Goal: Check status: Check status

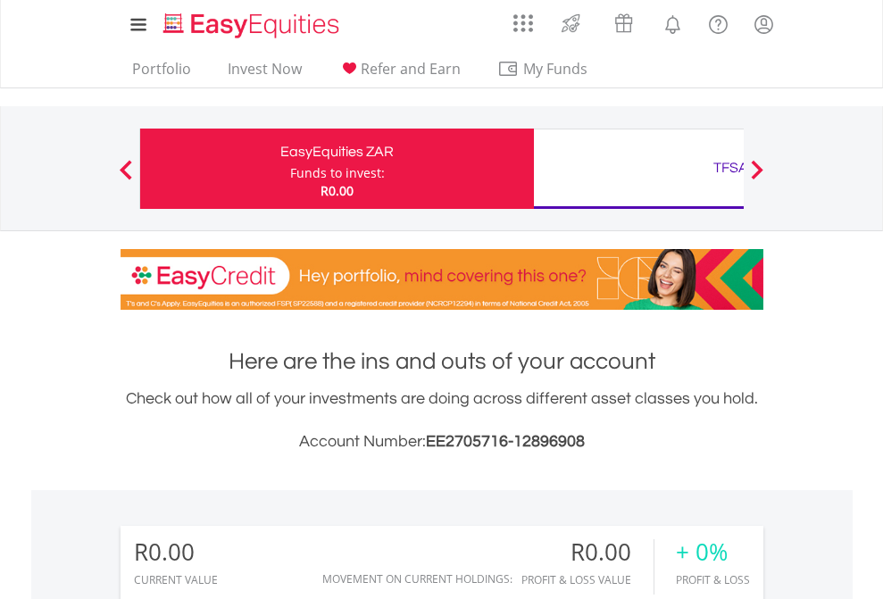
scroll to position [171, 280]
click at [290, 169] on div "Funds to invest:" at bounding box center [337, 173] width 95 height 18
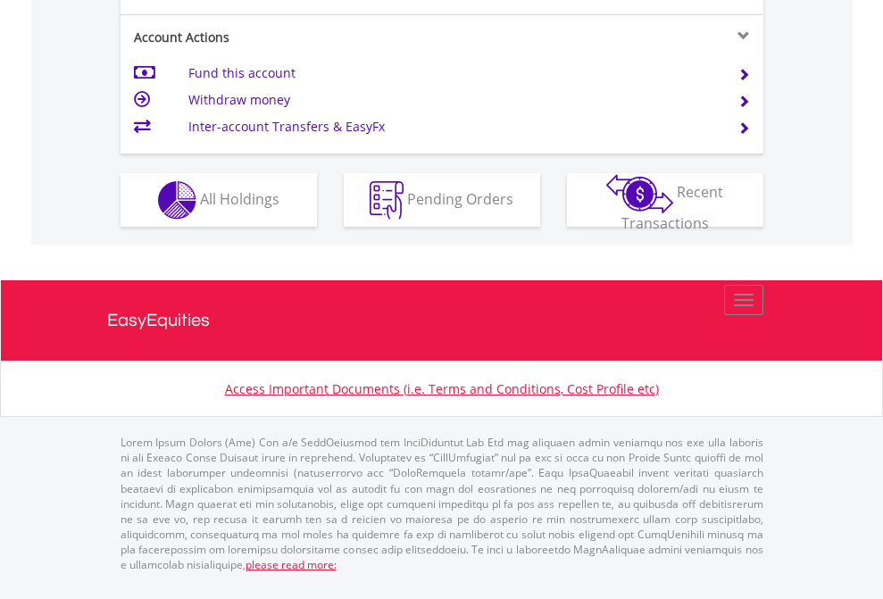
scroll to position [1748, 0]
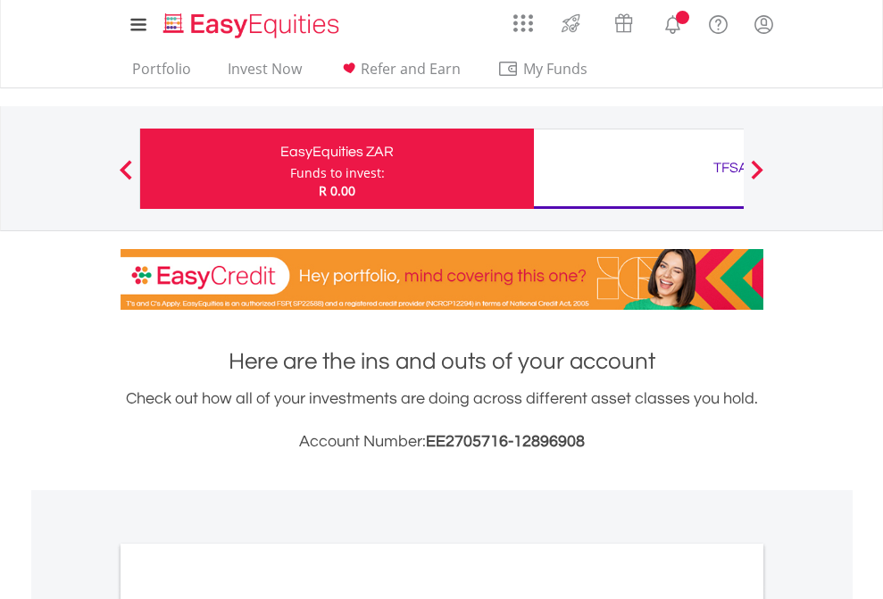
scroll to position [1074, 0]
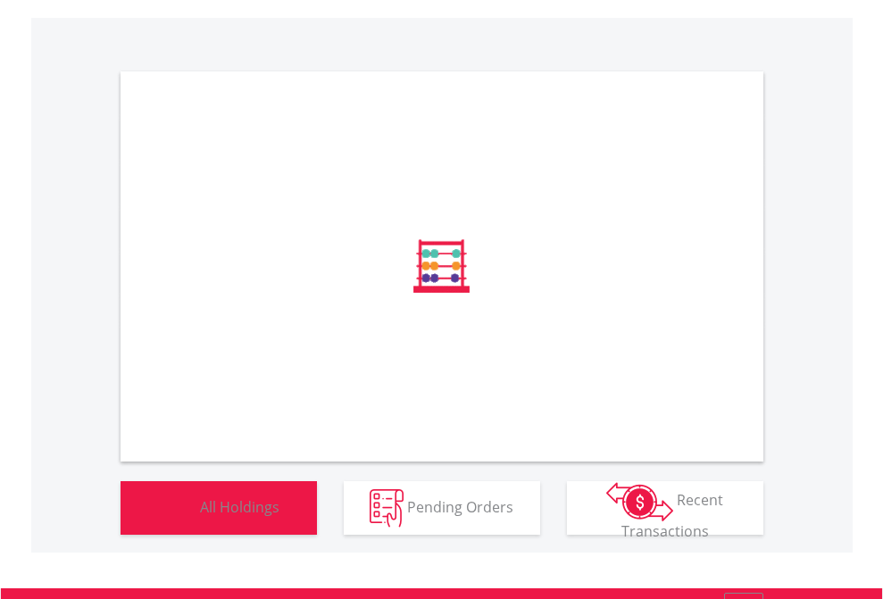
click at [200, 516] on span "All Holdings" at bounding box center [239, 507] width 79 height 20
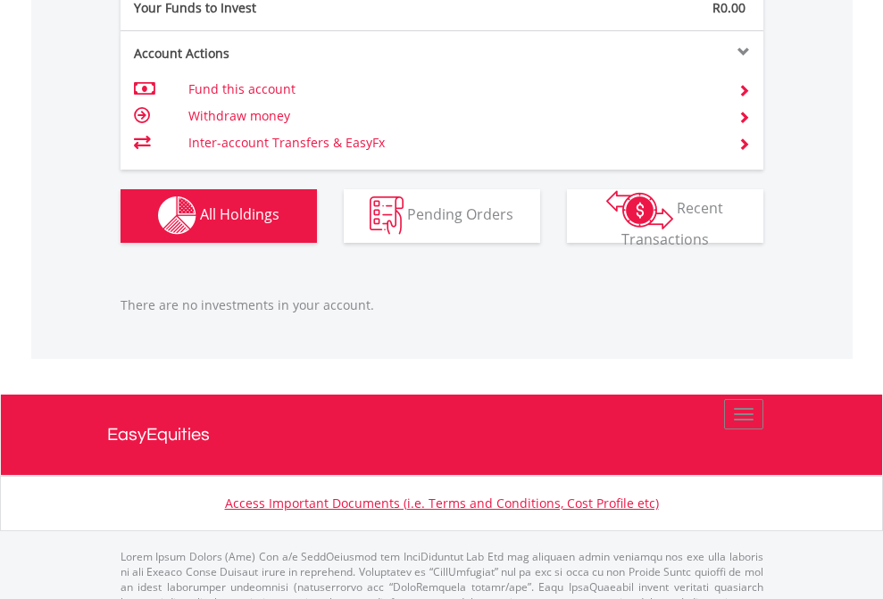
scroll to position [1769, 0]
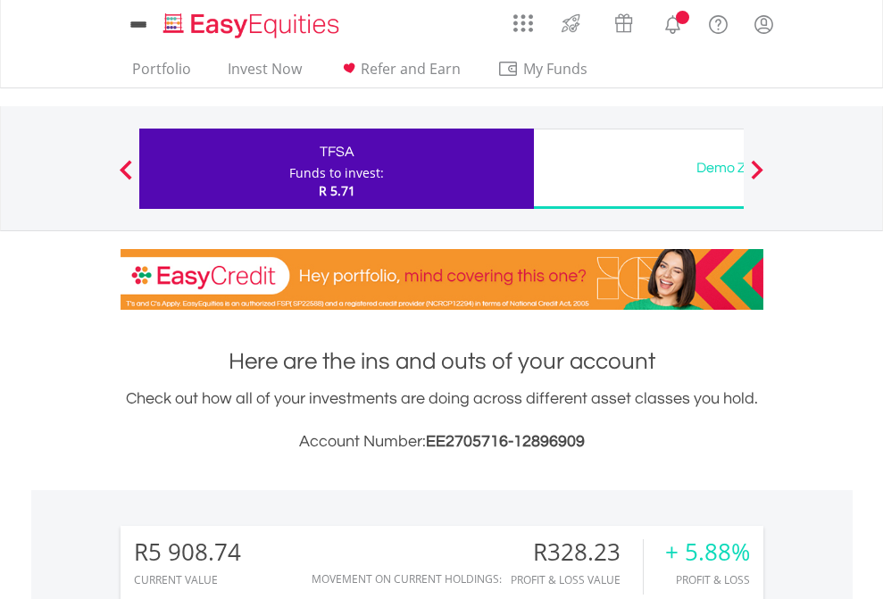
scroll to position [171, 280]
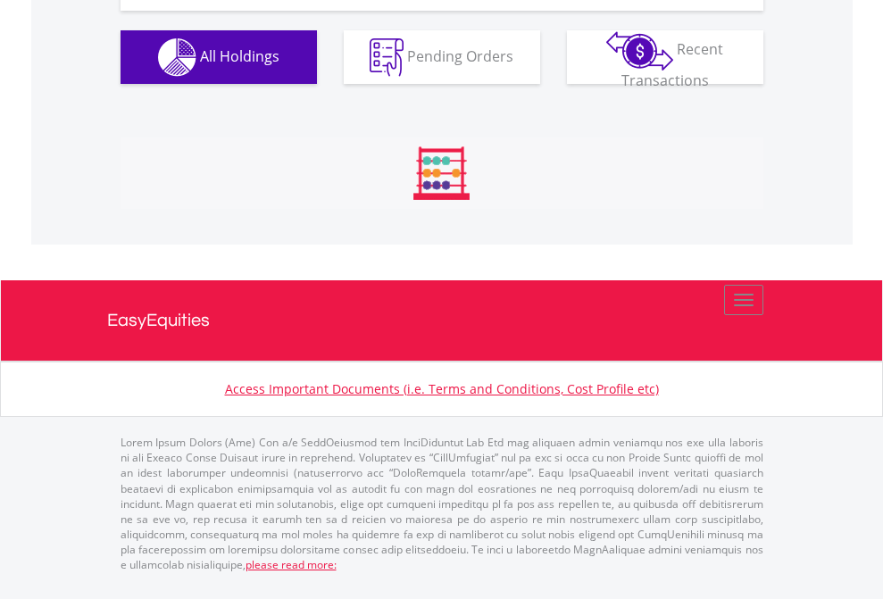
scroll to position [2058, 0]
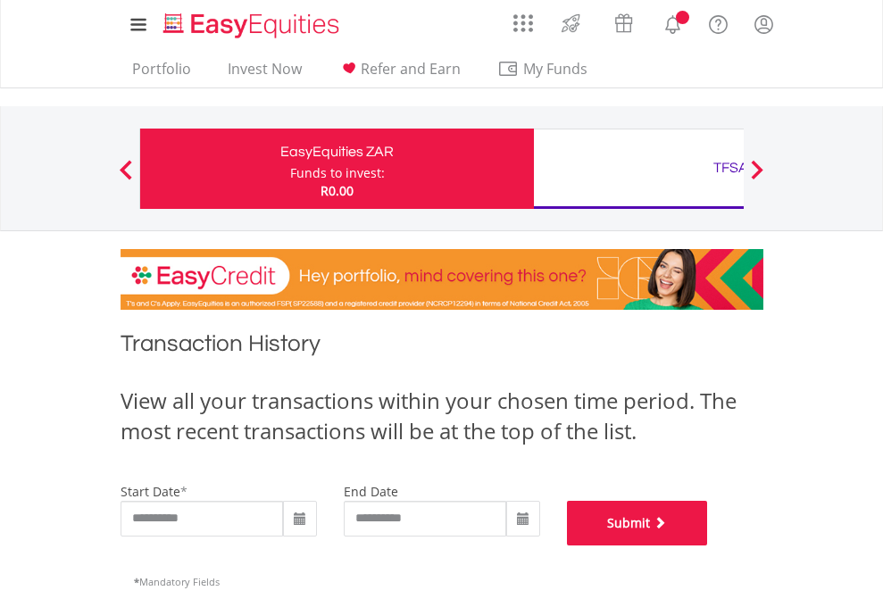
click at [708, 546] on button "Submit" at bounding box center [637, 523] width 141 height 45
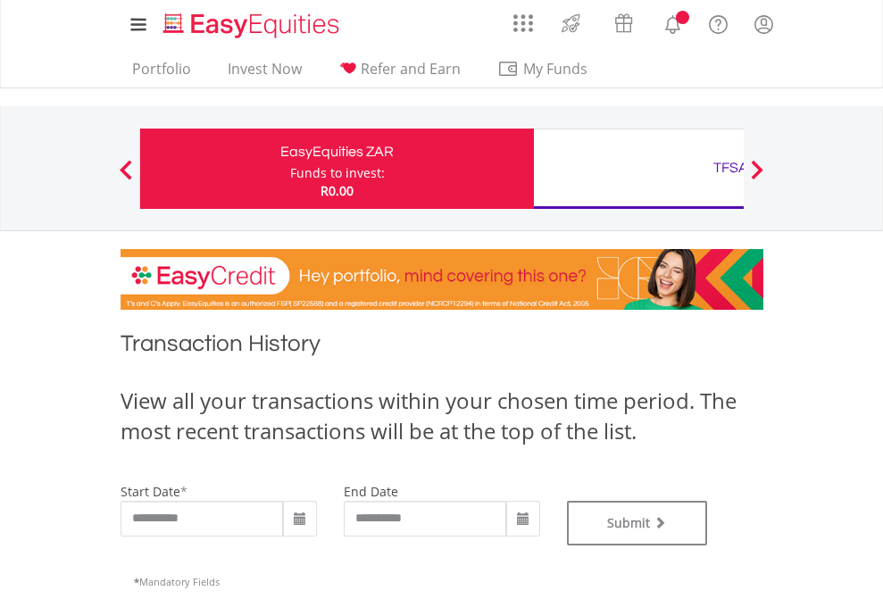
click at [639, 169] on div "TFSA" at bounding box center [731, 167] width 372 height 25
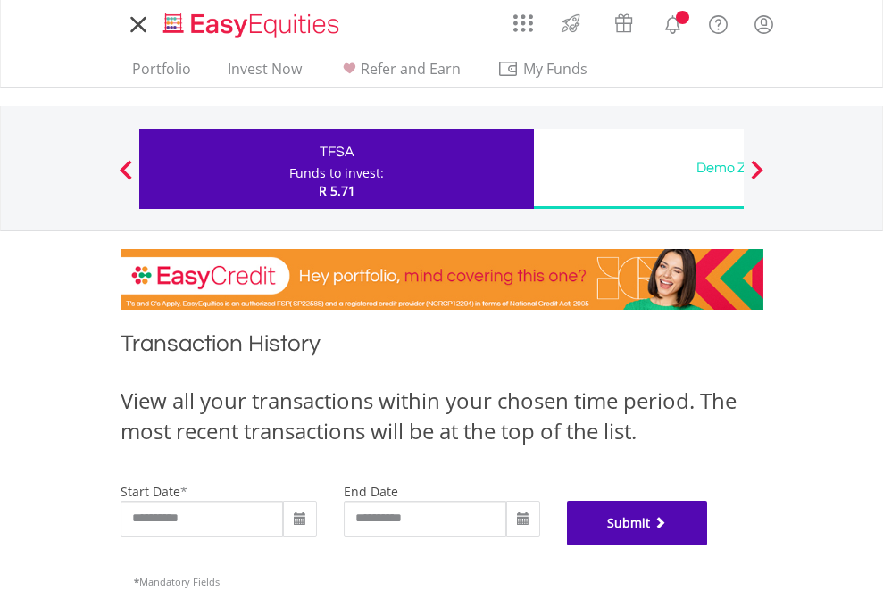
click at [708, 546] on button "Submit" at bounding box center [637, 523] width 141 height 45
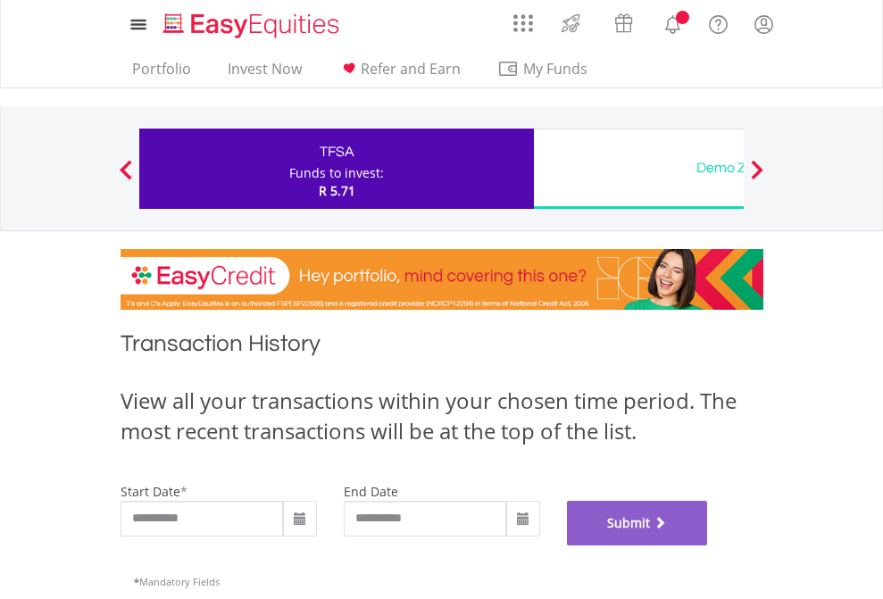
scroll to position [724, 0]
